Goal: Check status

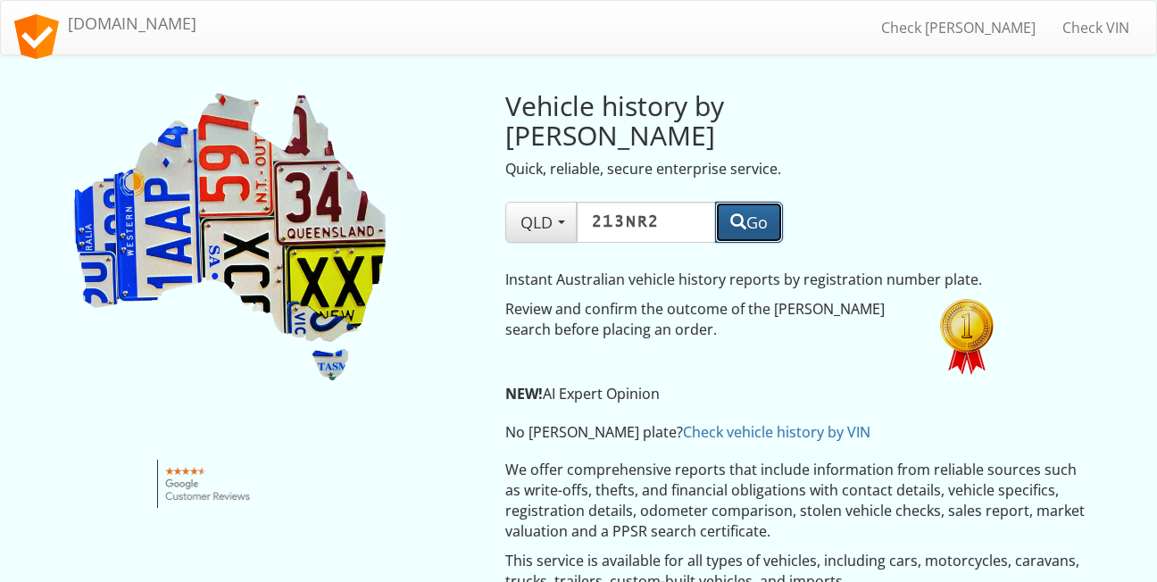
click at [753, 202] on button "Go" at bounding box center [749, 222] width 68 height 41
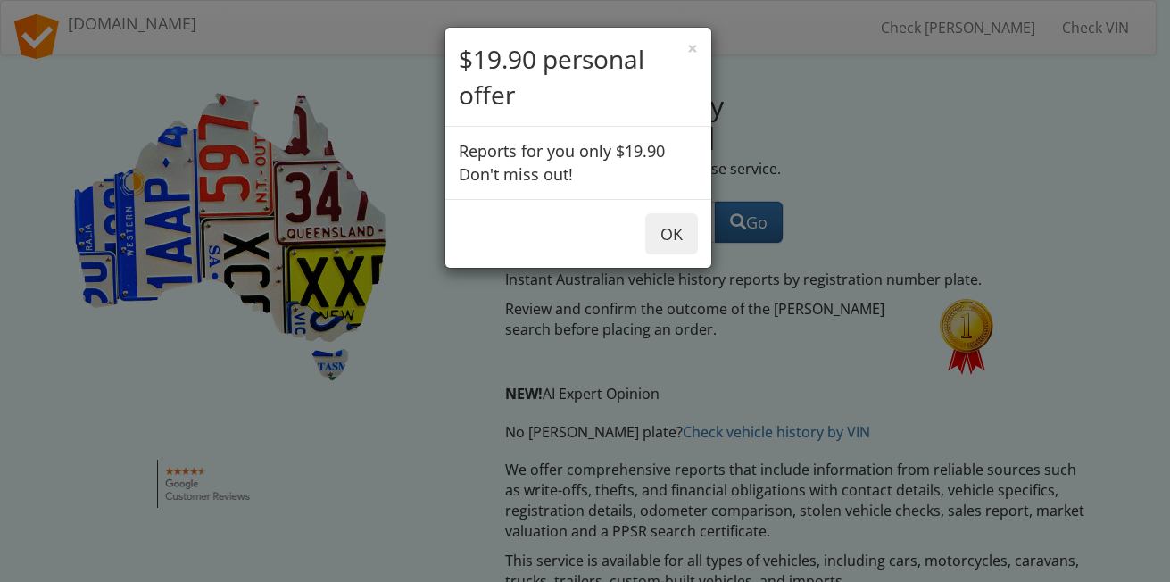
click at [827, 153] on div "× $19.90 personal offer Reports for you only $19.90 Don't miss out! OK" at bounding box center [585, 291] width 1170 height 582
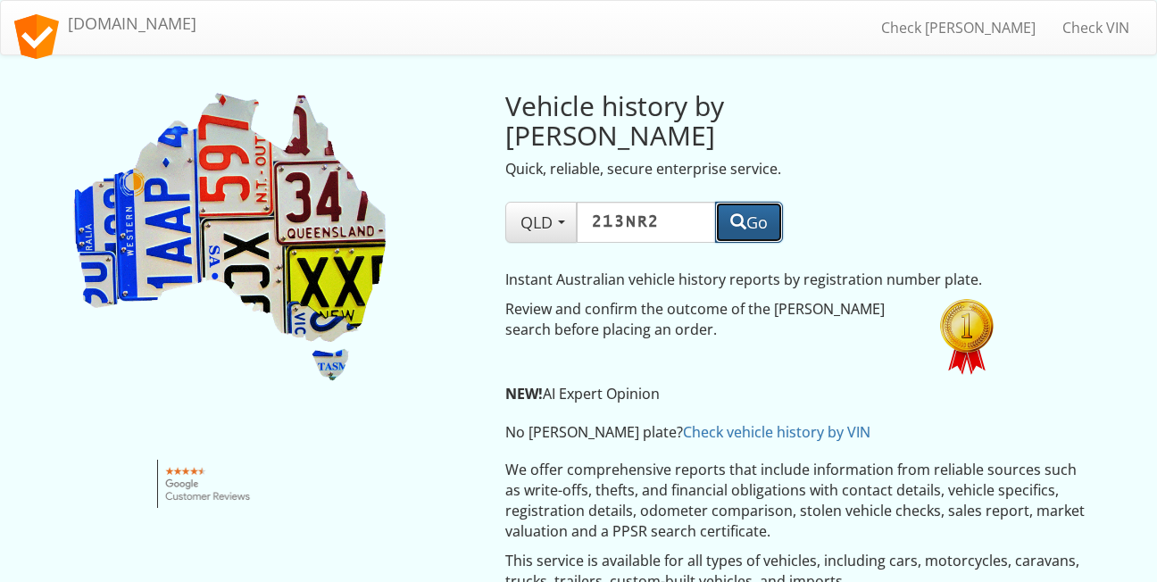
click at [743, 202] on button "Go" at bounding box center [749, 222] width 68 height 41
